Goal: Obtain resource: Download file/media

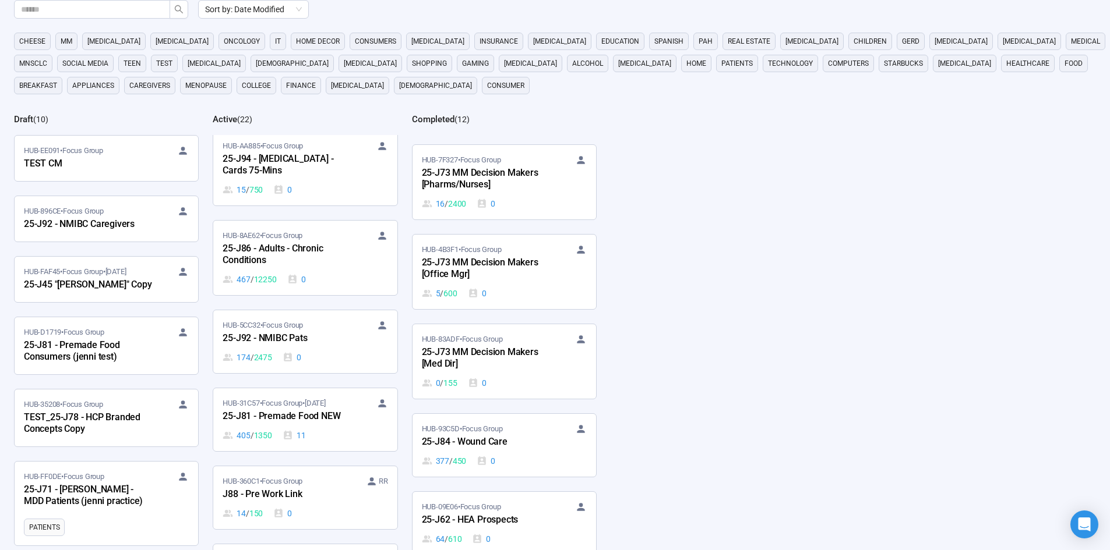
scroll to position [1048, 0]
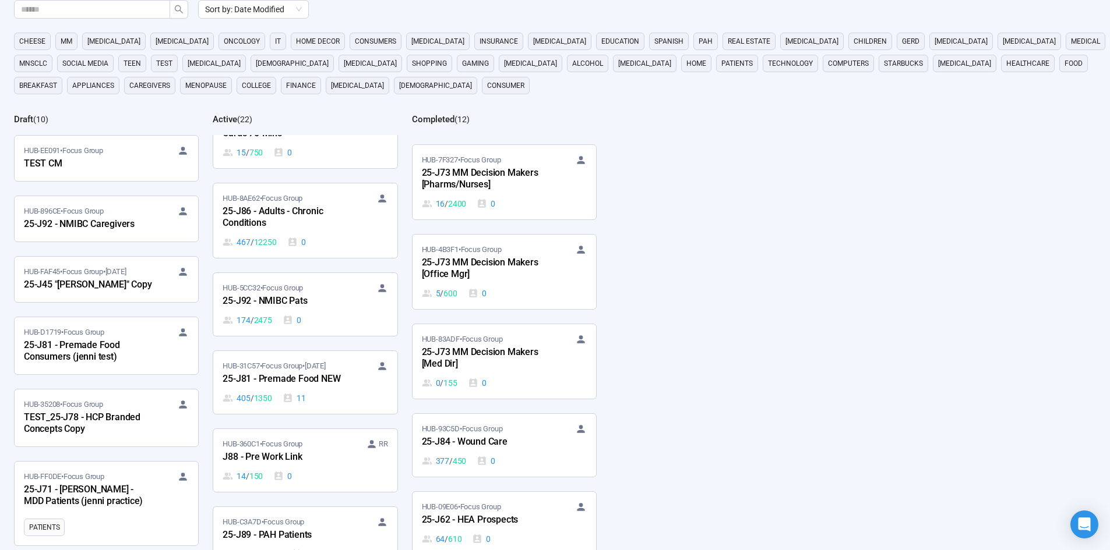
click at [346, 225] on div "25-J86 - Adults - Chronic Conditions" at bounding box center [286, 217] width 128 height 27
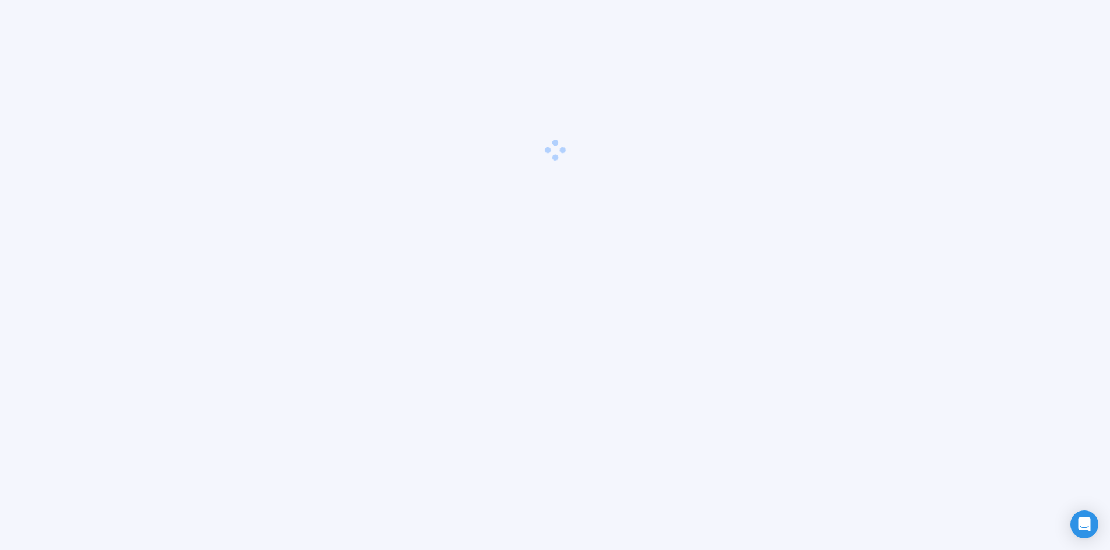
scroll to position [41, 0]
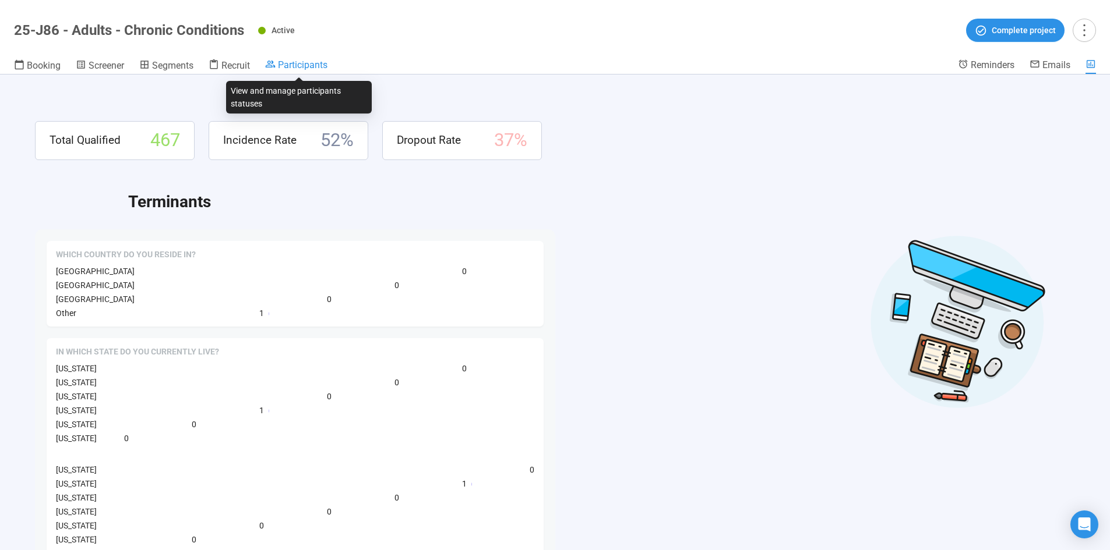
click at [296, 61] on span "Participants" at bounding box center [303, 64] width 50 height 11
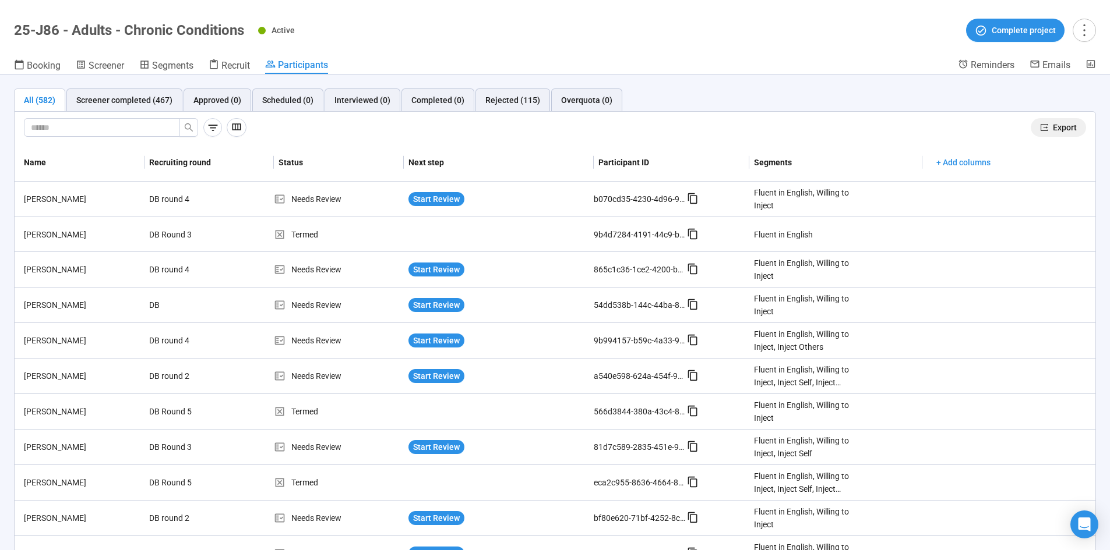
click at [1052, 130] on span "Export" at bounding box center [1064, 127] width 24 height 13
click at [100, 100] on div "Screener completed (467)" at bounding box center [124, 100] width 96 height 13
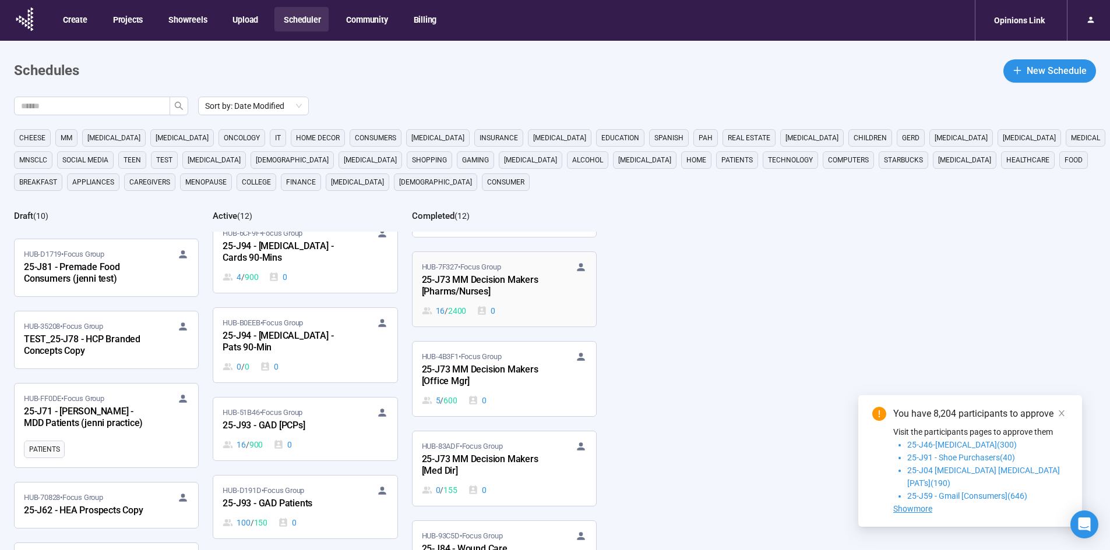
scroll to position [349, 0]
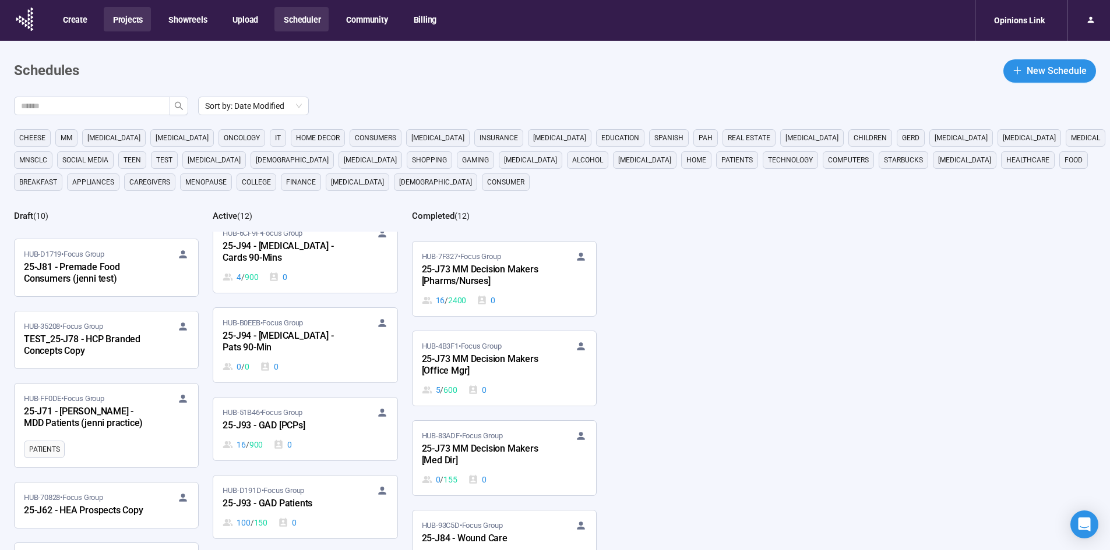
click at [128, 24] on button "Projects" at bounding box center [127, 19] width 47 height 24
